Goal: Information Seeking & Learning: Find specific fact

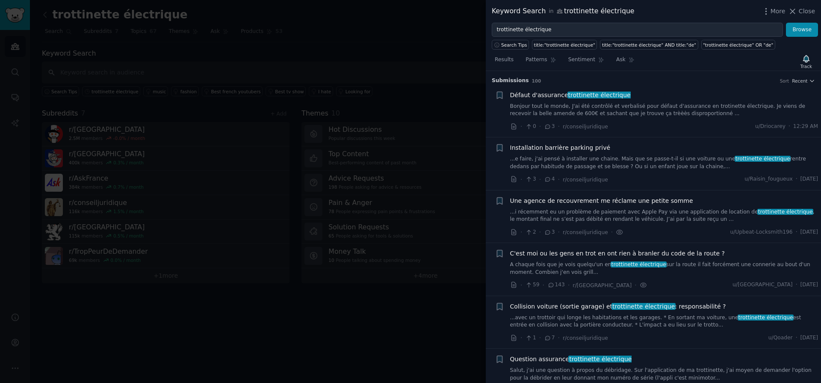
click at [435, 61] on div at bounding box center [410, 191] width 821 height 383
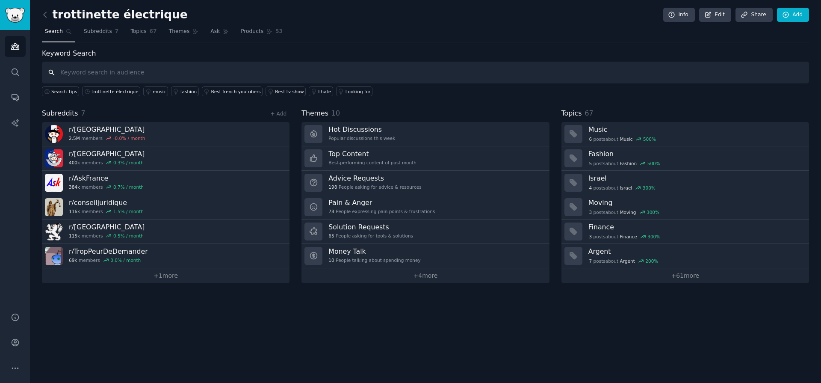
click at [90, 74] on input "text" at bounding box center [425, 73] width 767 height 22
click at [99, 74] on input "text" at bounding box center [425, 73] width 767 height 22
click at [44, 15] on icon at bounding box center [45, 14] width 9 height 9
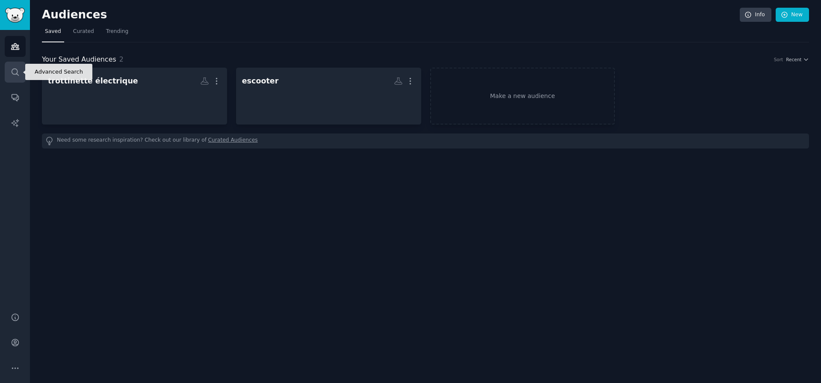
click at [17, 70] on icon "Sidebar" at bounding box center [15, 71] width 7 height 7
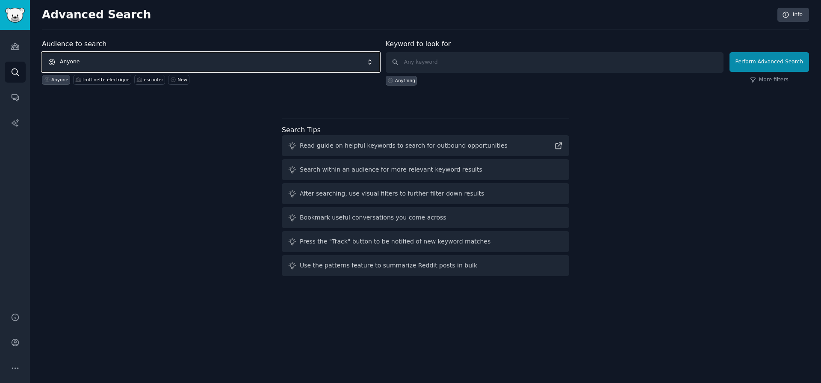
click at [154, 59] on span "Anyone" at bounding box center [211, 62] width 338 height 20
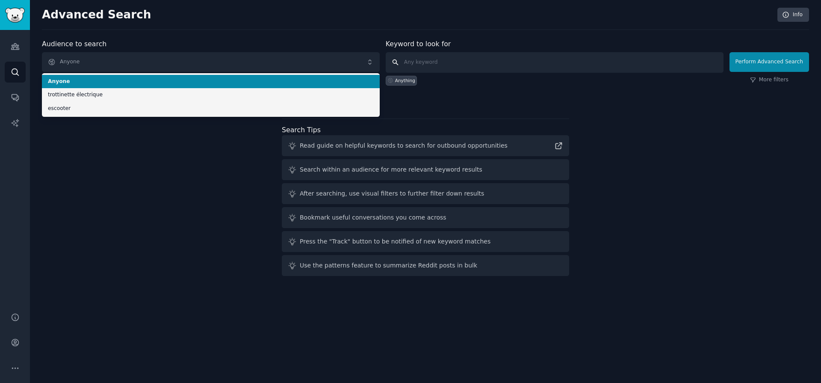
click at [411, 58] on input "text" at bounding box center [555, 62] width 338 height 21
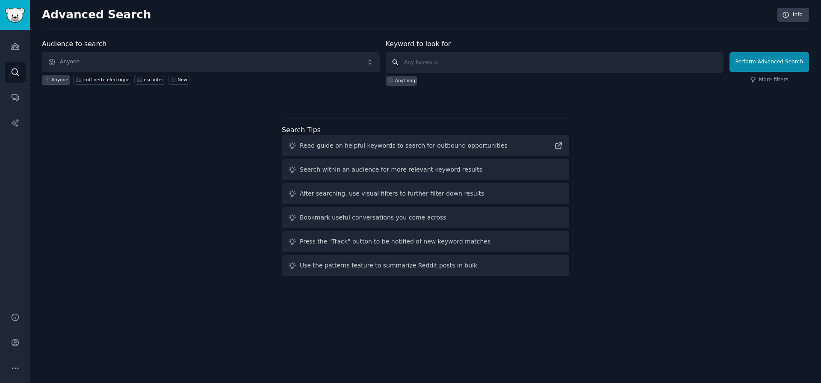
paste input "ABE certificate"
type input "ABE certificate"
click at [766, 63] on button "Perform Advanced Search" at bounding box center [770, 62] width 80 height 20
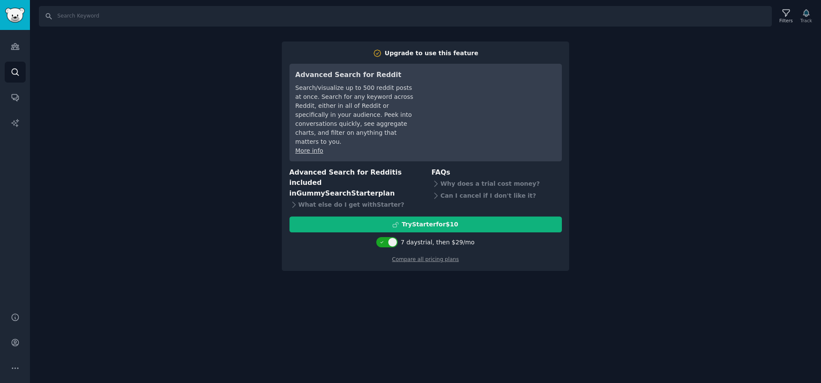
click at [660, 193] on div "Search Filters Track Upgrade to use this feature Advanced Search for Reddit Sea…" at bounding box center [425, 191] width 791 height 383
click at [150, 145] on div "Search Filters Track Upgrade to use this feature Advanced Search for Reddit Sea…" at bounding box center [425, 191] width 791 height 383
click at [10, 71] on link "Search" at bounding box center [15, 72] width 21 height 21
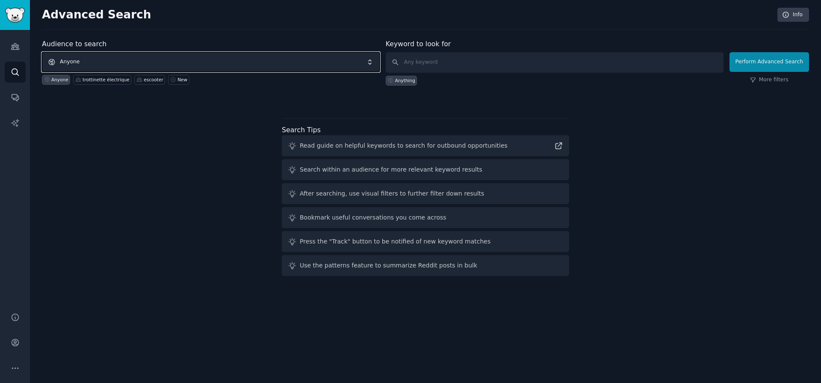
click at [89, 64] on span "Anyone" at bounding box center [211, 62] width 338 height 20
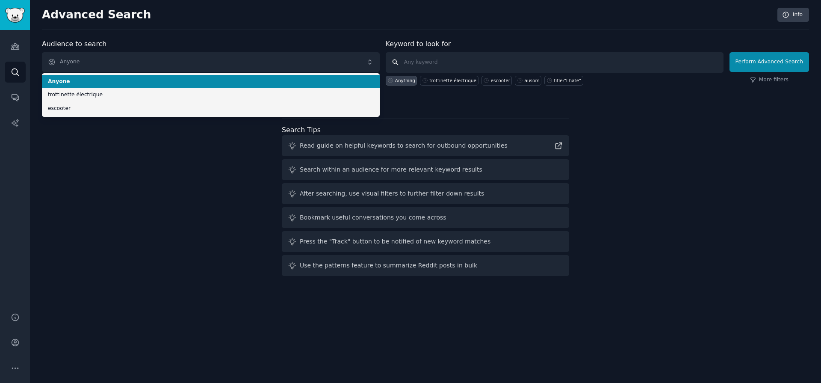
click at [455, 62] on input "text" at bounding box center [555, 62] width 338 height 21
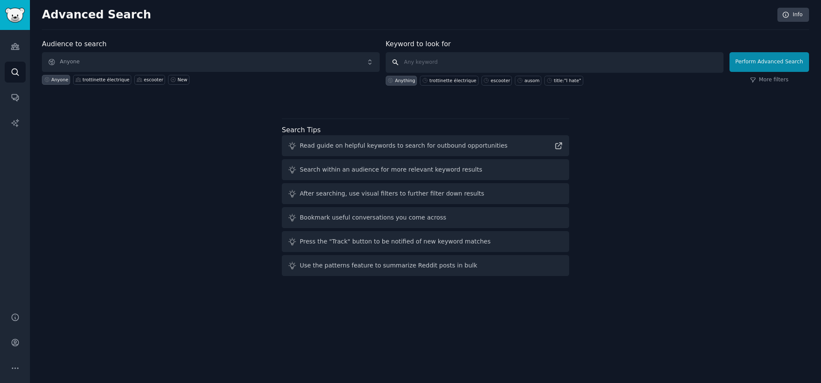
paste input "ABE certificate"
type input "ABE certificate"
click at [780, 62] on button "Perform Advanced Search" at bounding box center [770, 62] width 80 height 20
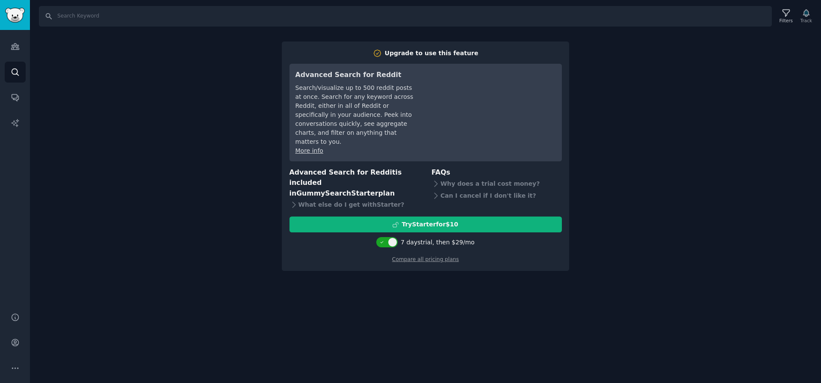
click at [407, 295] on div "Search Filters Track Upgrade to use this feature Advanced Search for Reddit Sea…" at bounding box center [425, 191] width 791 height 383
click at [53, 21] on input "Search" at bounding box center [405, 16] width 733 height 21
click at [50, 16] on input "Search" at bounding box center [405, 16] width 733 height 21
